Goal: Transaction & Acquisition: Purchase product/service

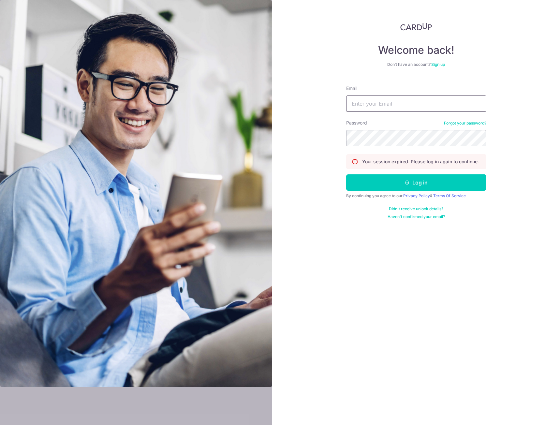
click at [367, 106] on input "Email" at bounding box center [416, 103] width 140 height 16
type input "[PERSON_NAME][EMAIL_ADDRESS][PERSON_NAME][DOMAIN_NAME]"
click at [346, 174] on button "Log in" at bounding box center [416, 182] width 140 height 16
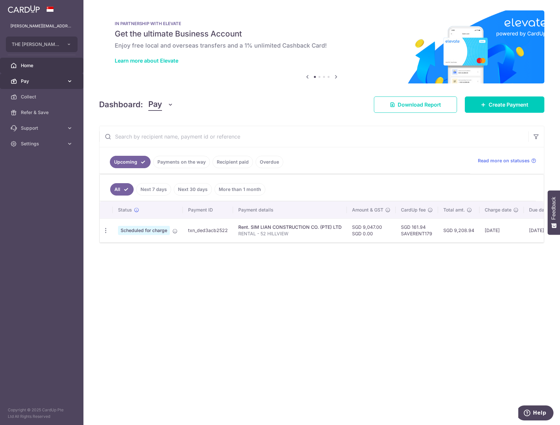
click at [32, 80] on span "Pay" at bounding box center [42, 81] width 43 height 7
click at [35, 97] on span "Payments" at bounding box center [42, 96] width 43 height 7
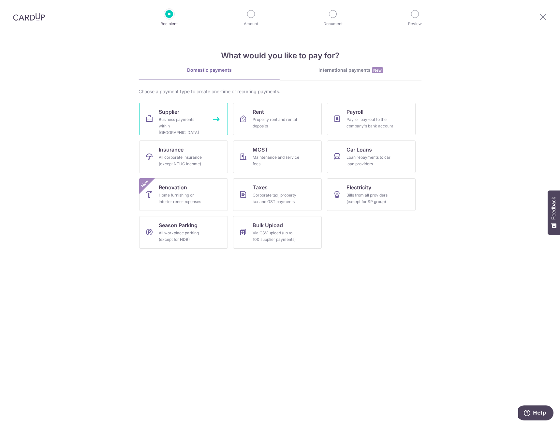
click at [161, 114] on span "Supplier" at bounding box center [169, 112] width 21 height 8
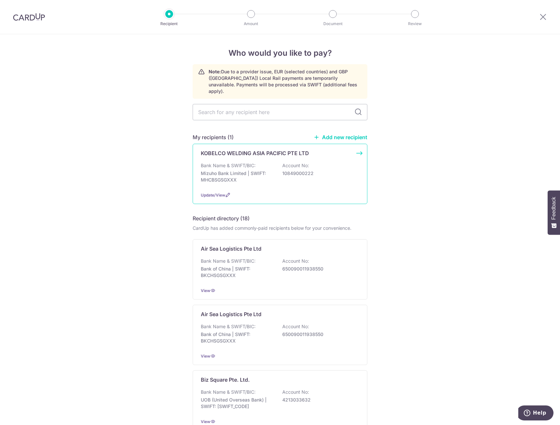
click at [230, 173] on p "Mizuho Bank Limited | SWIFT: MHCBSGSGXXX" at bounding box center [237, 176] width 73 height 13
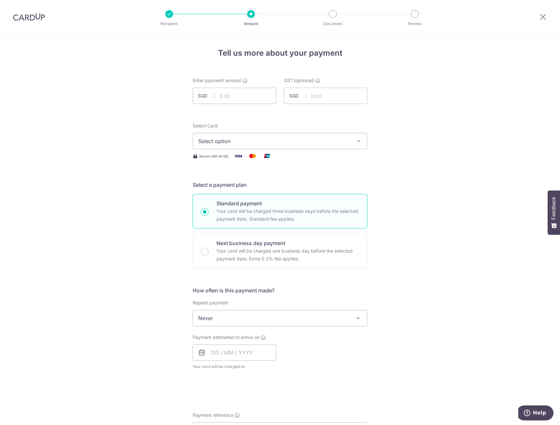
click at [214, 133] on button "Select option" at bounding box center [280, 141] width 175 height 16
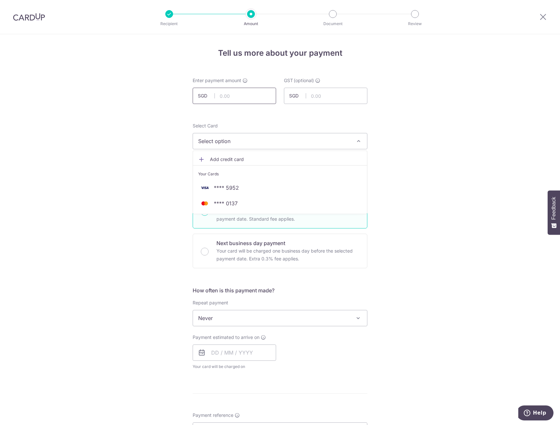
click at [223, 98] on input "text" at bounding box center [234, 96] width 83 height 16
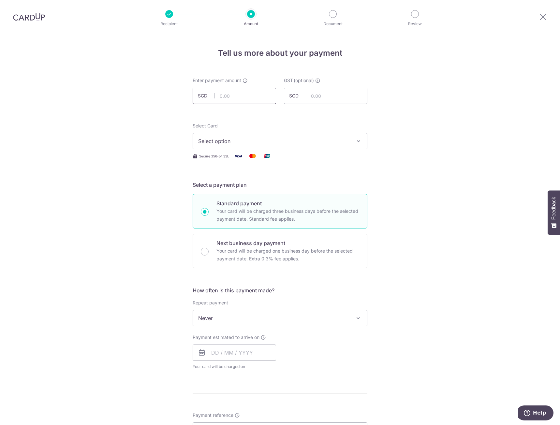
paste input "148,361.54"
type input "148,361.54"
click at [238, 141] on span "Select option" at bounding box center [274, 141] width 152 height 8
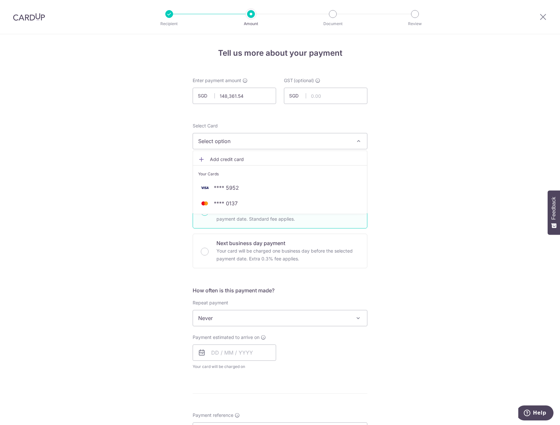
click at [238, 141] on span "Select option" at bounding box center [274, 141] width 152 height 8
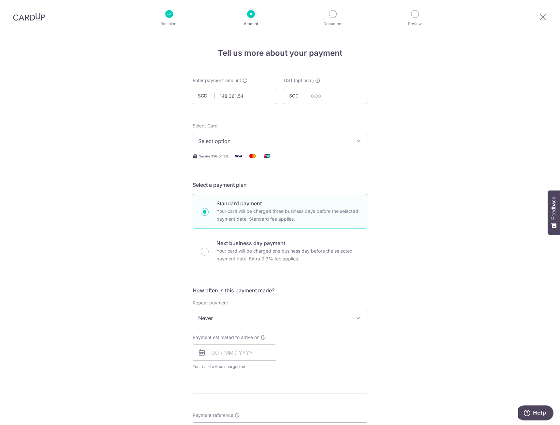
click at [238, 141] on span "Select option" at bounding box center [274, 141] width 152 height 8
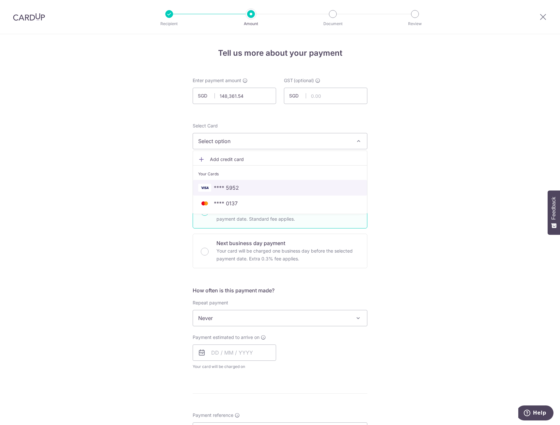
click at [232, 190] on span "**** 5952" at bounding box center [226, 188] width 25 height 8
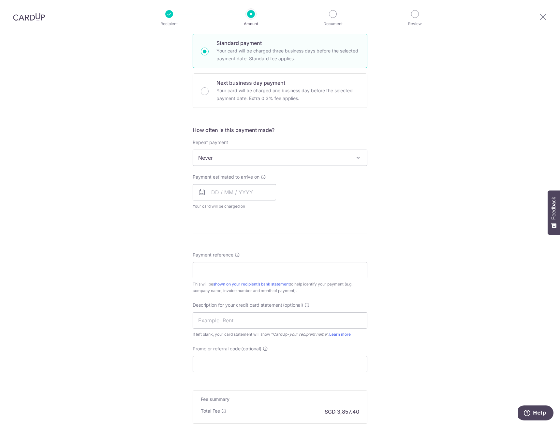
scroll to position [163, 0]
click at [217, 193] on input "text" at bounding box center [234, 189] width 83 height 16
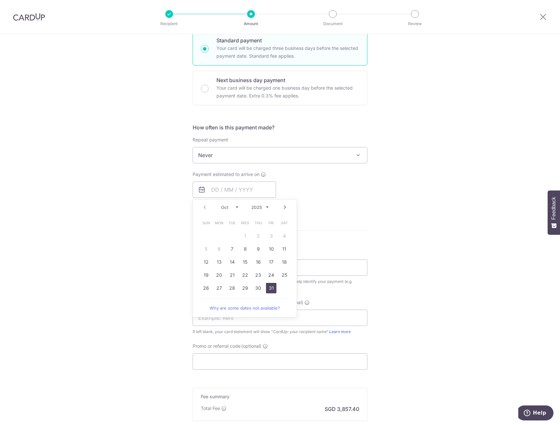
click at [267, 288] on link "31" at bounding box center [271, 288] width 10 height 10
type input "[DATE]"
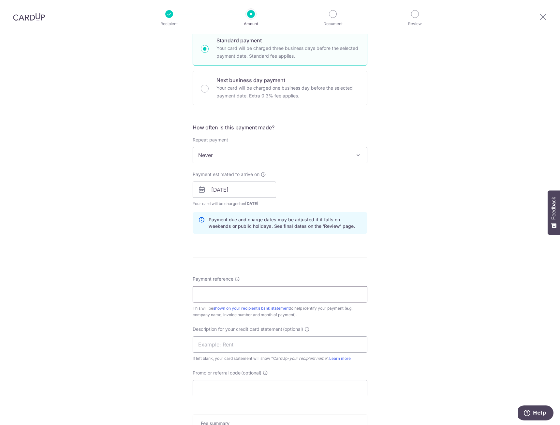
click at [224, 296] on input "Payment reference" at bounding box center [280, 294] width 175 height 16
drag, startPoint x: 219, startPoint y: 294, endPoint x: 226, endPoint y: 294, distance: 6.5
click at [219, 294] on input "BBT INV- 20250240, 20250245" at bounding box center [280, 294] width 175 height 16
click at [248, 294] on input "BBT INV- 20250240, 20250245" at bounding box center [280, 294] width 175 height 16
click at [221, 296] on input "BBT INV- 20250240 20250245" at bounding box center [280, 294] width 175 height 16
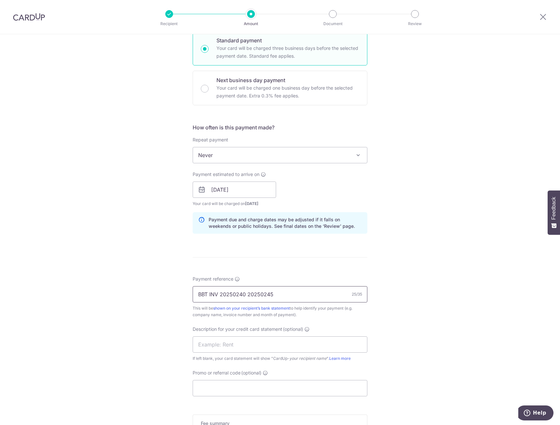
click at [232, 294] on input "BBT INV 20250240 20250245" at bounding box center [280, 294] width 175 height 16
click at [244, 295] on input "BBT INV 20250240 20250245" at bounding box center [280, 294] width 175 height 16
click at [272, 291] on input "BBT INV 20250637 20250245" at bounding box center [280, 294] width 175 height 16
type input "BBT INV 20250637 20250606 20250633"
click at [219, 348] on input "text" at bounding box center [280, 344] width 175 height 16
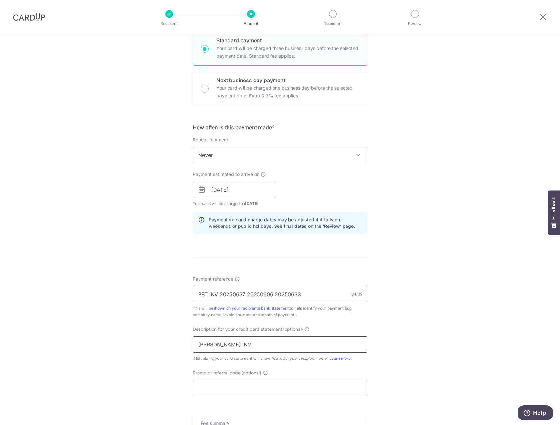
click at [232, 346] on input "KOBELCO JUN INV" at bounding box center [280, 344] width 175 height 16
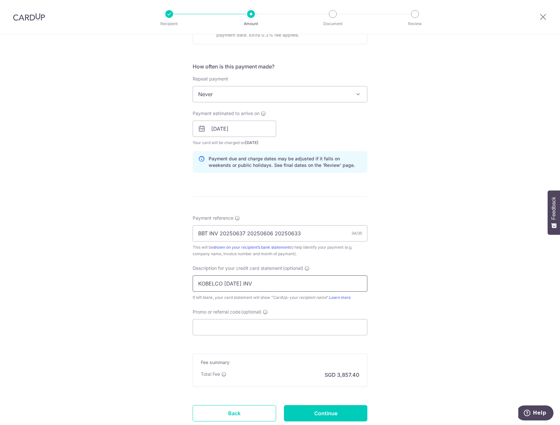
scroll to position [261, 0]
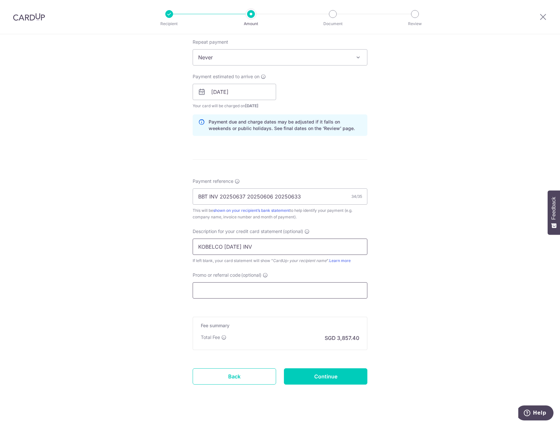
type input "KOBELCO JUL INV"
click at [257, 293] on input "Promo or referral code (optional)" at bounding box center [280, 290] width 175 height 16
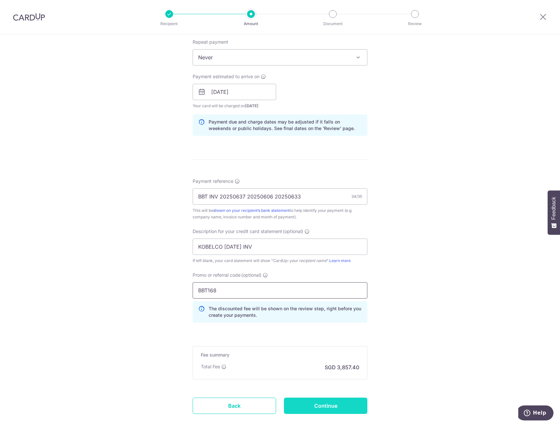
type input "BBT168"
click at [322, 411] on input "Continue" at bounding box center [325, 405] width 83 height 16
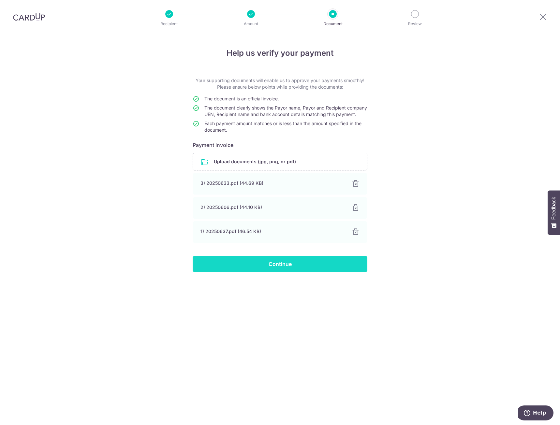
click at [285, 272] on input "Continue" at bounding box center [280, 264] width 175 height 16
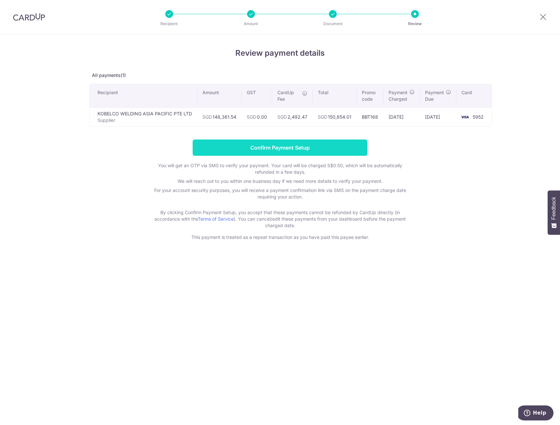
click at [289, 149] on input "Confirm Payment Setup" at bounding box center [280, 147] width 175 height 16
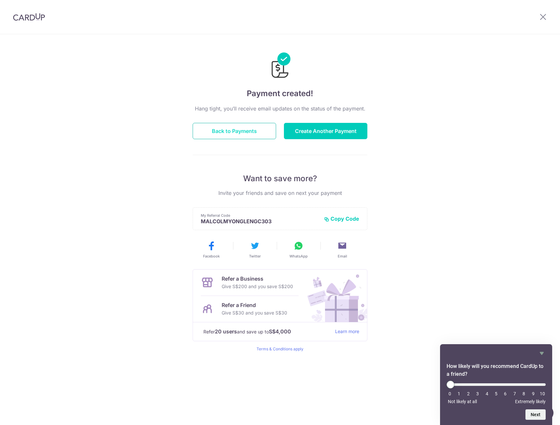
click at [228, 133] on button "Back to Payments" at bounding box center [234, 131] width 83 height 16
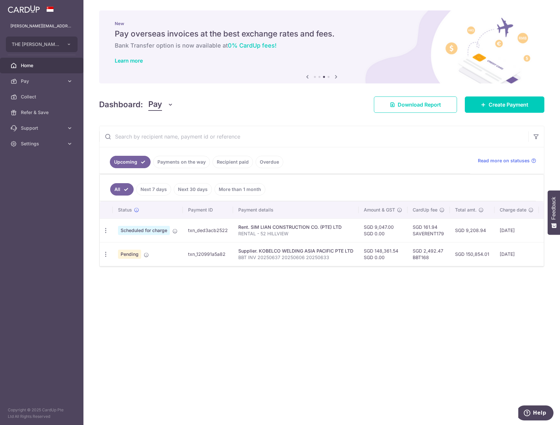
click at [25, 65] on span "Home" at bounding box center [42, 65] width 43 height 7
